Goal: Transaction & Acquisition: Purchase product/service

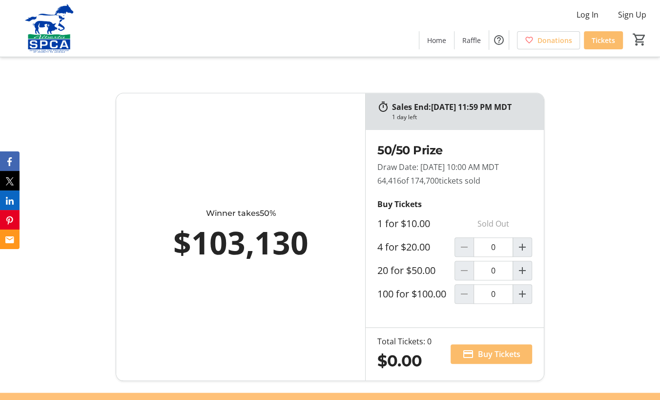
scroll to position [634, 0]
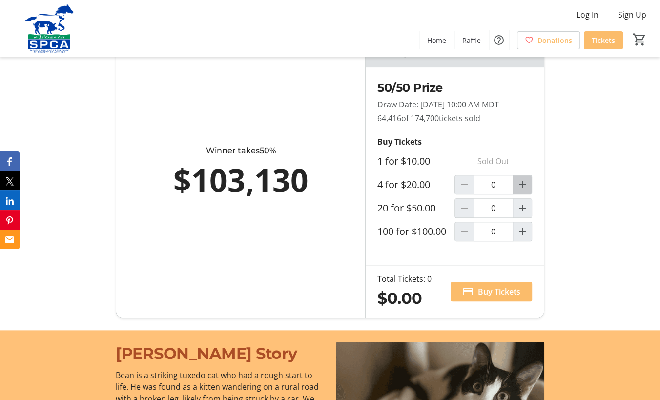
click at [522, 190] on mat-icon "Increment by one" at bounding box center [522, 185] width 12 height 12
click at [461, 190] on mat-icon "Decrement by one" at bounding box center [464, 185] width 12 height 12
type input "0"
click at [526, 214] on mat-icon "Increment by one" at bounding box center [522, 208] width 12 height 12
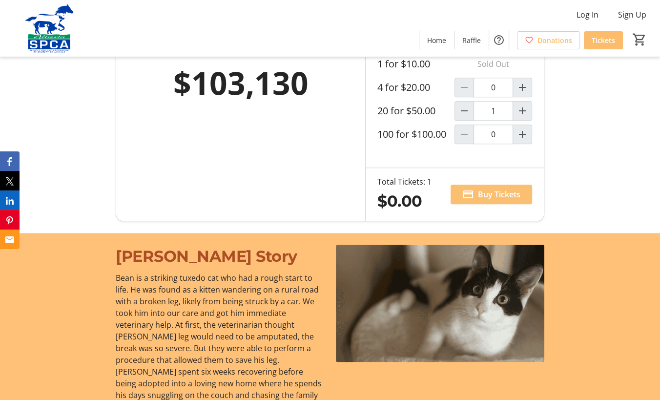
type input "1"
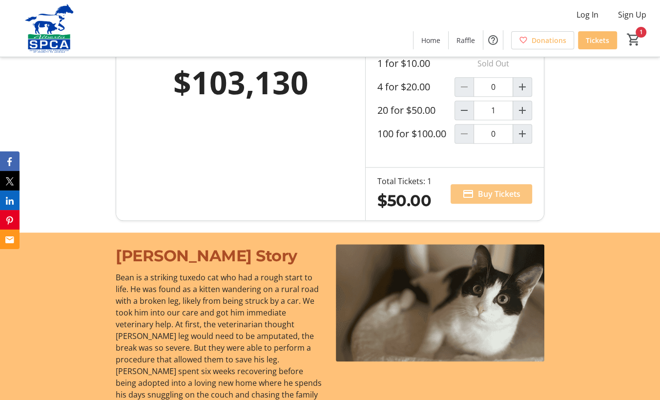
click at [490, 200] on span "Buy Tickets" at bounding box center [499, 194] width 42 height 12
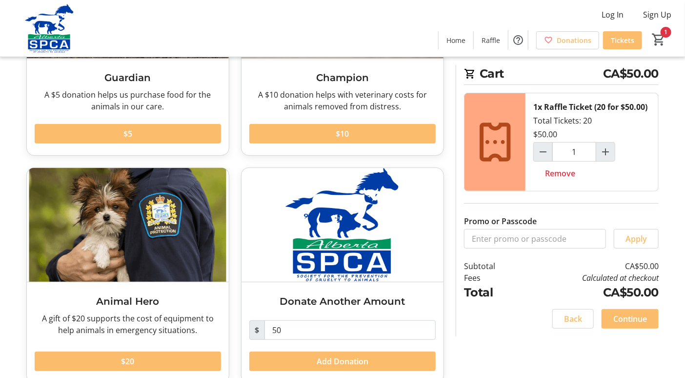
scroll to position [183, 0]
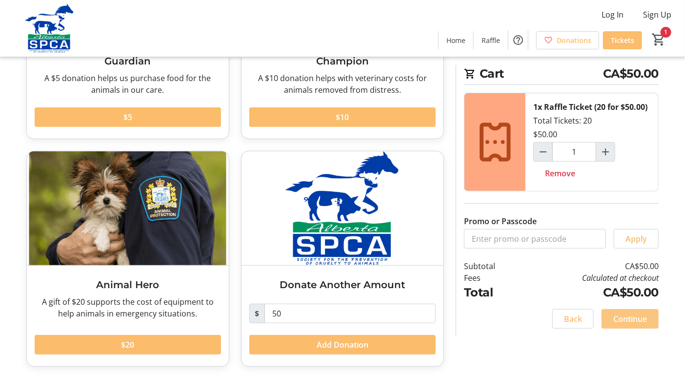
click at [630, 315] on span "Continue" at bounding box center [630, 319] width 34 height 12
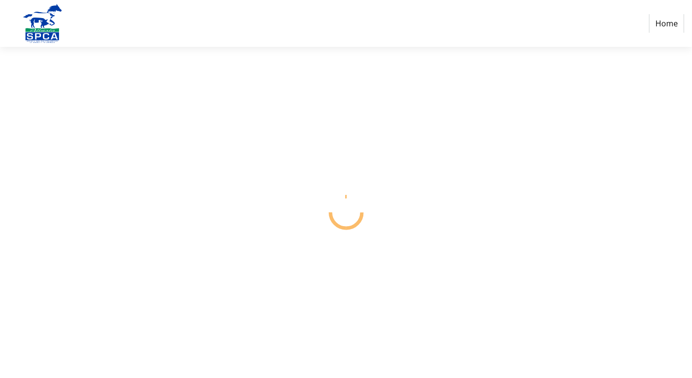
select select "CA"
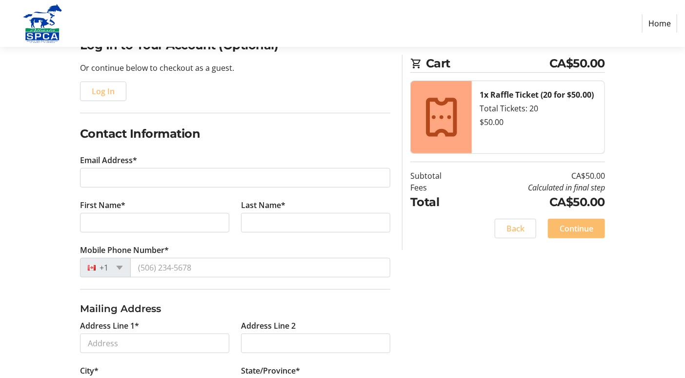
scroll to position [98, 0]
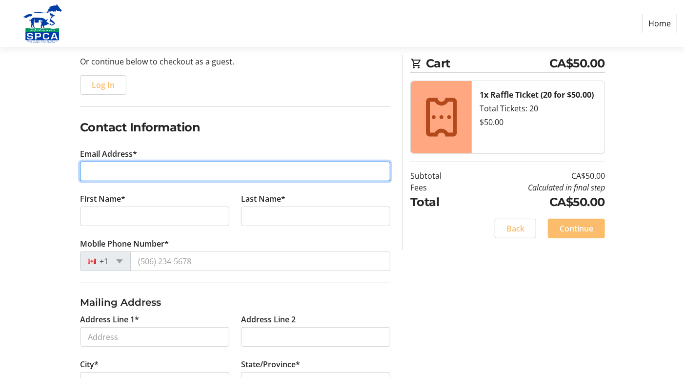
click at [121, 174] on input "Email Address*" at bounding box center [235, 172] width 310 height 20
type input "[EMAIL_ADDRESS][DOMAIN_NAME]"
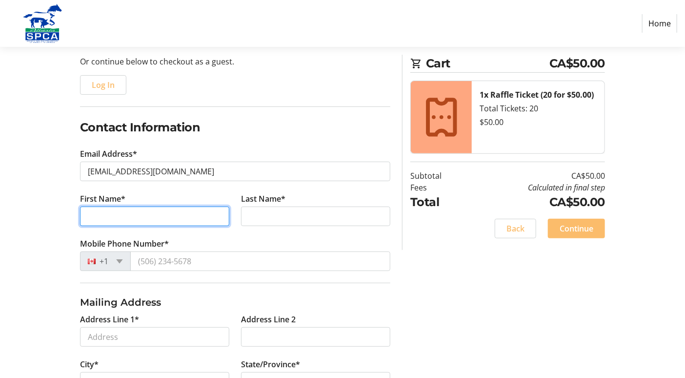
type input "[PERSON_NAME]"
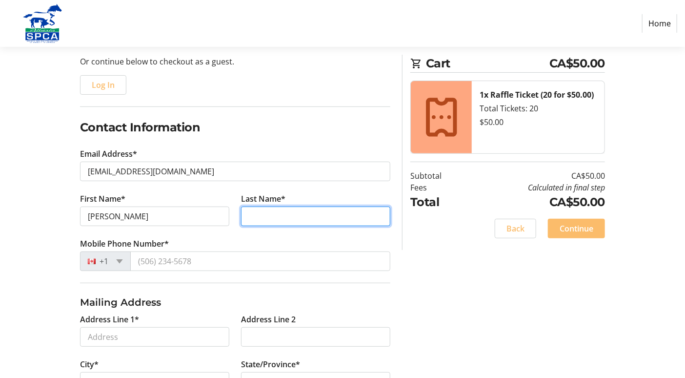
type input "BROWN"
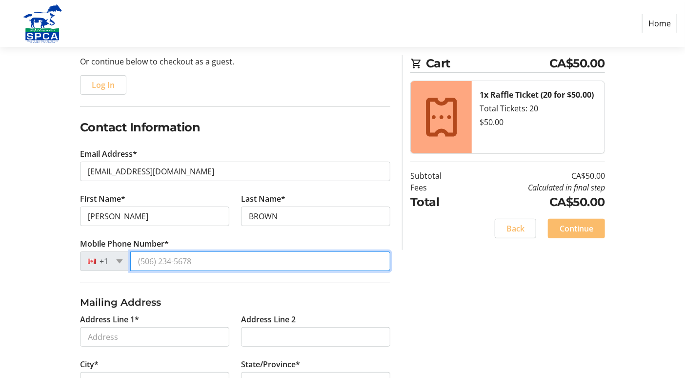
type input "[PHONE_NUMBER]"
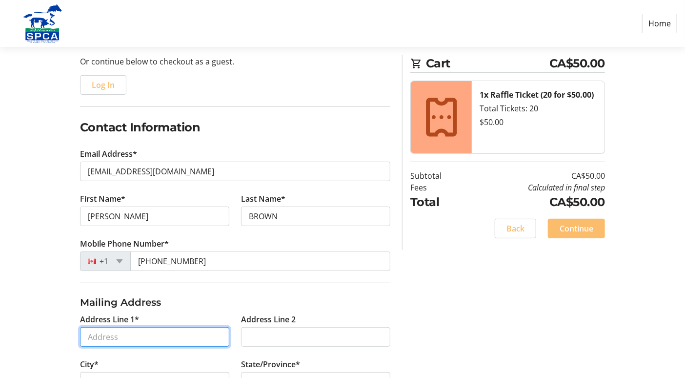
type input "[STREET_ADDRESS]"
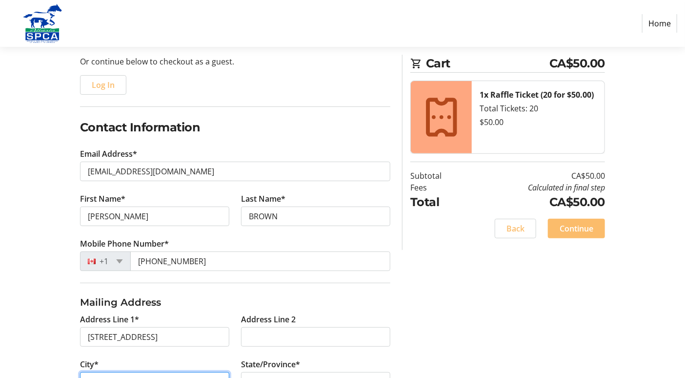
type input "[PERSON_NAME]"
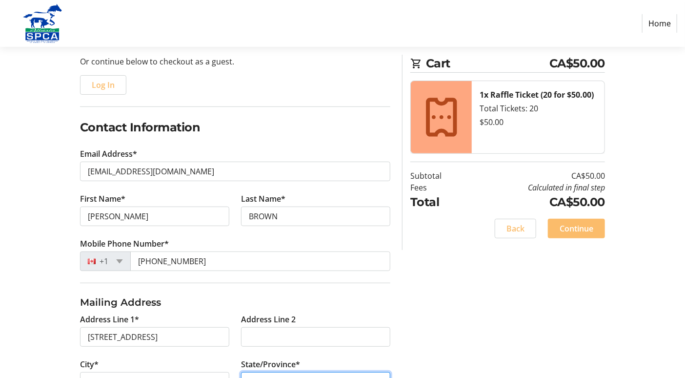
select select "AB"
type input "T4L 0A7"
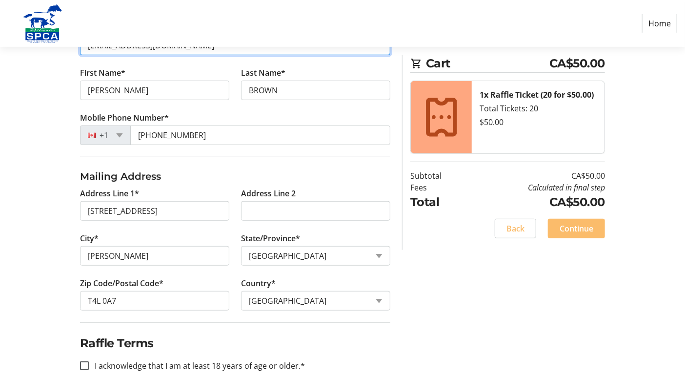
scroll to position [240, 0]
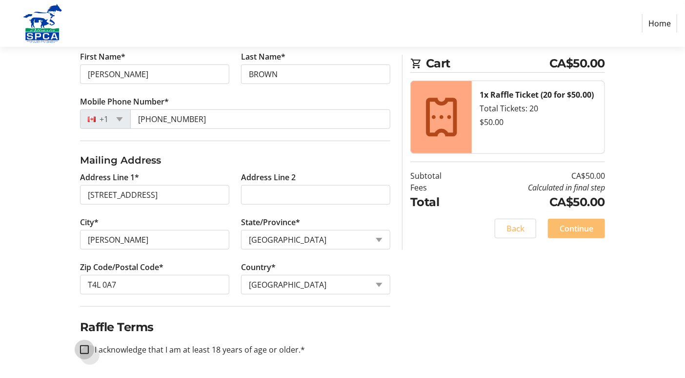
click at [84, 345] on input "I acknowledge that I am at least 18 years of age or older.*" at bounding box center [84, 349] width 9 height 9
checkbox input "true"
click at [579, 230] on span "Continue" at bounding box center [577, 229] width 34 height 12
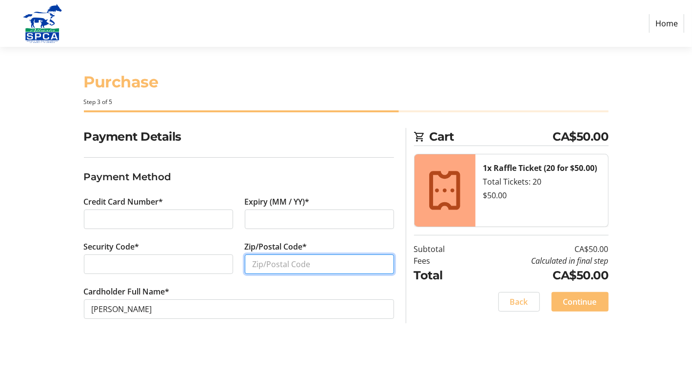
click at [313, 260] on input "Zip/Postal Code*" at bounding box center [319, 264] width 149 height 20
type input "T4L 0A7"
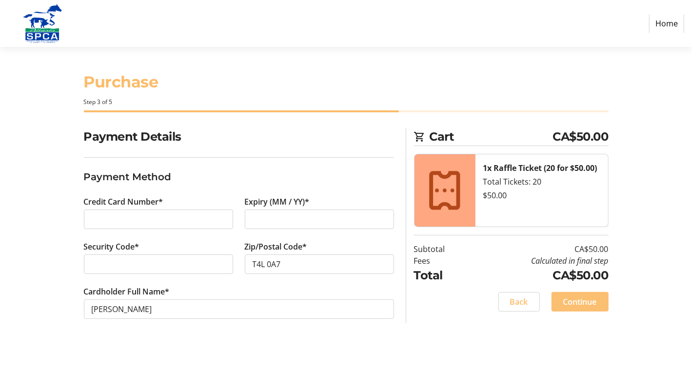
click at [583, 302] on span "Continue" at bounding box center [581, 302] width 34 height 12
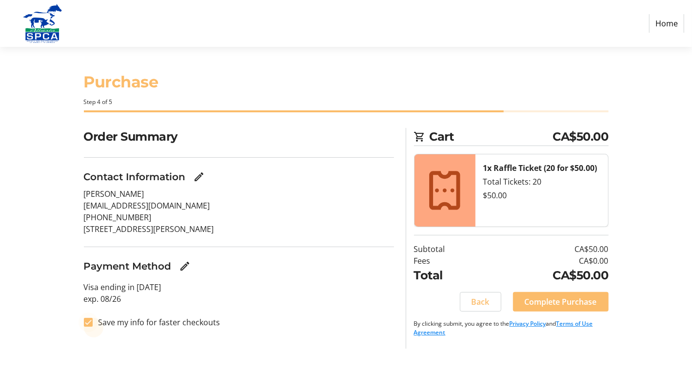
click at [93, 322] on div at bounding box center [88, 321] width 23 height 23
checkbox input "false"
click at [552, 297] on span "Complete Purchase" at bounding box center [561, 302] width 72 height 12
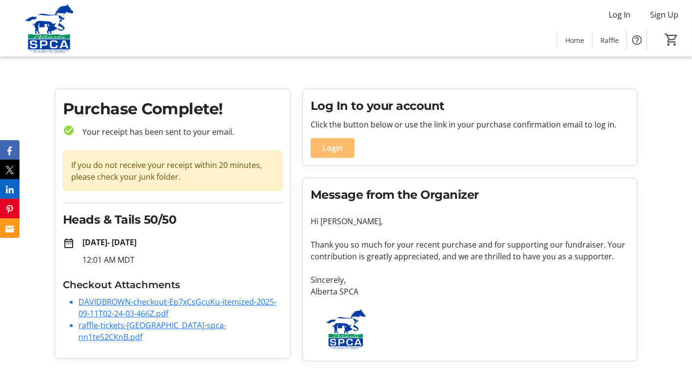
drag, startPoint x: 94, startPoint y: 301, endPoint x: 184, endPoint y: 347, distance: 101.3
click at [184, 347] on div "Purchase Complete! check_circle Your receipt has been sent to your email. If yo…" at bounding box center [173, 225] width 248 height 272
click at [138, 305] on link "DAVIDBROWN-checkout-Ep7xCsGcuKu-itemized-2025-09-11T02-24-03-466Z.pdf" at bounding box center [178, 307] width 198 height 22
click at [119, 321] on link "raffle-tickets-[GEOGRAPHIC_DATA]-spca-nn1teS2CKnB.pdf" at bounding box center [153, 331] width 148 height 22
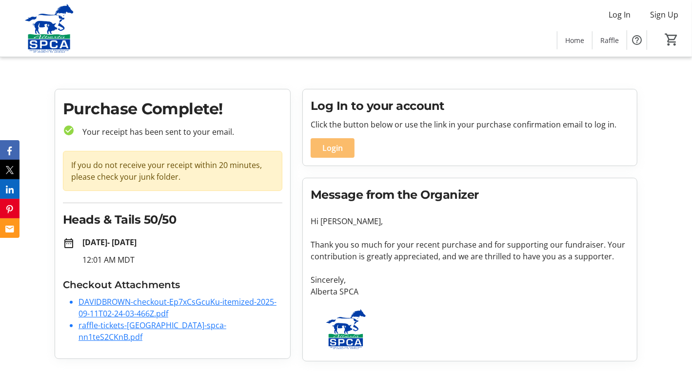
click at [119, 321] on link "raffle-tickets-[GEOGRAPHIC_DATA]-spca-nn1teS2CKnB.pdf" at bounding box center [153, 331] width 148 height 22
click at [667, 185] on tr-checkout-order-details-ui "Purchase Complete! check_circle Your receipt has been sent to your email. If yo…" at bounding box center [346, 229] width 692 height 280
